Goal: Task Accomplishment & Management: Use online tool/utility

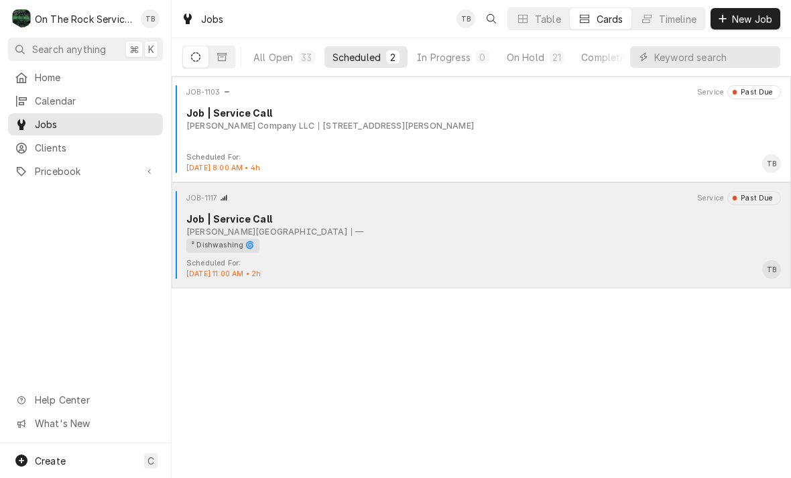
click at [422, 250] on div "² Dishwashing 🌀" at bounding box center [478, 246] width 585 height 14
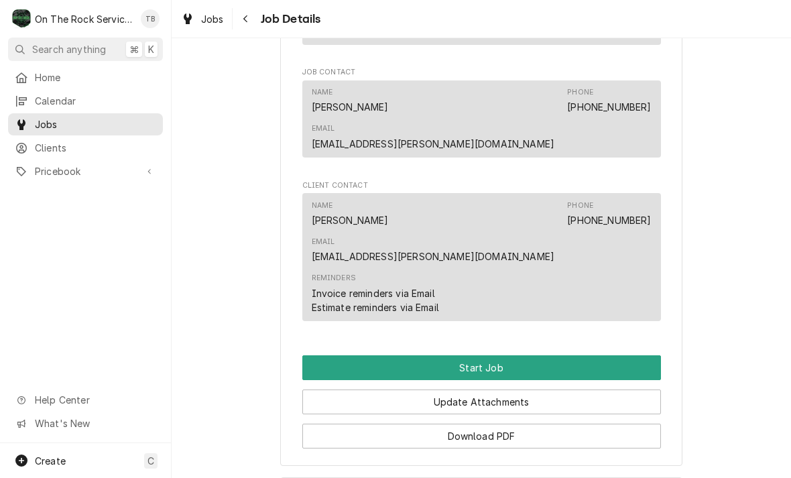
scroll to position [934, 0]
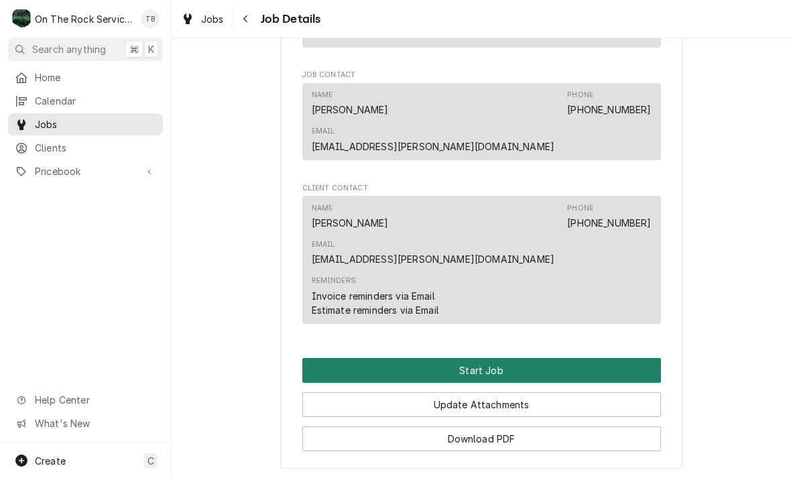
click at [485, 358] on button "Start Job" at bounding box center [481, 370] width 359 height 25
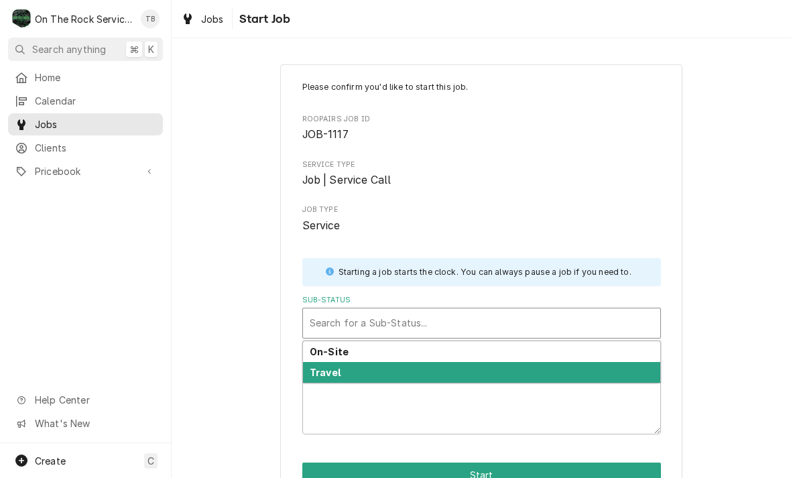
click at [338, 367] on strong "Travel" at bounding box center [325, 372] width 31 height 11
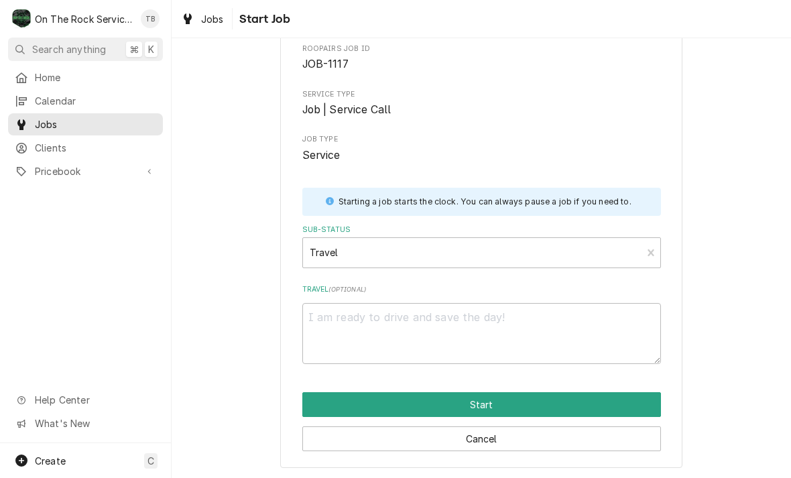
scroll to position [70, 0]
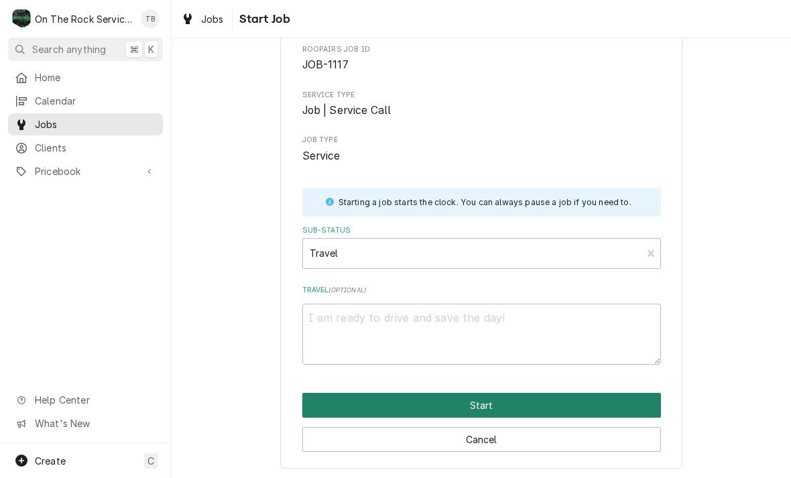
click at [481, 402] on button "Start" at bounding box center [481, 405] width 359 height 25
type textarea "x"
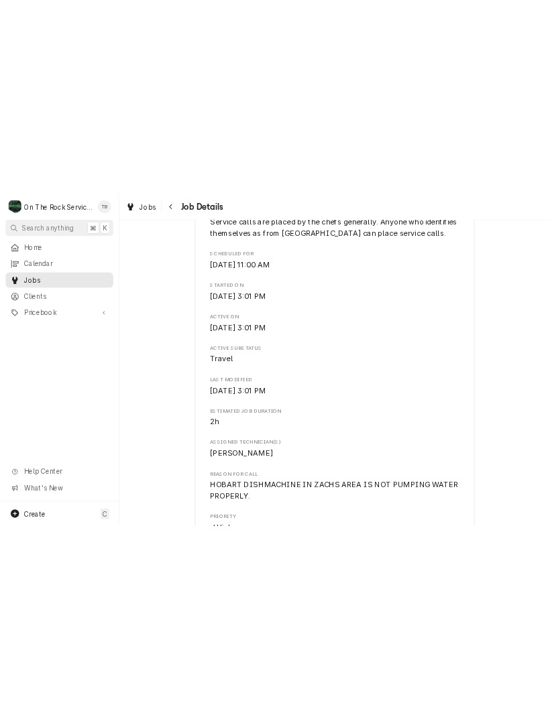
scroll to position [385, 0]
